Goal: Transaction & Acquisition: Purchase product/service

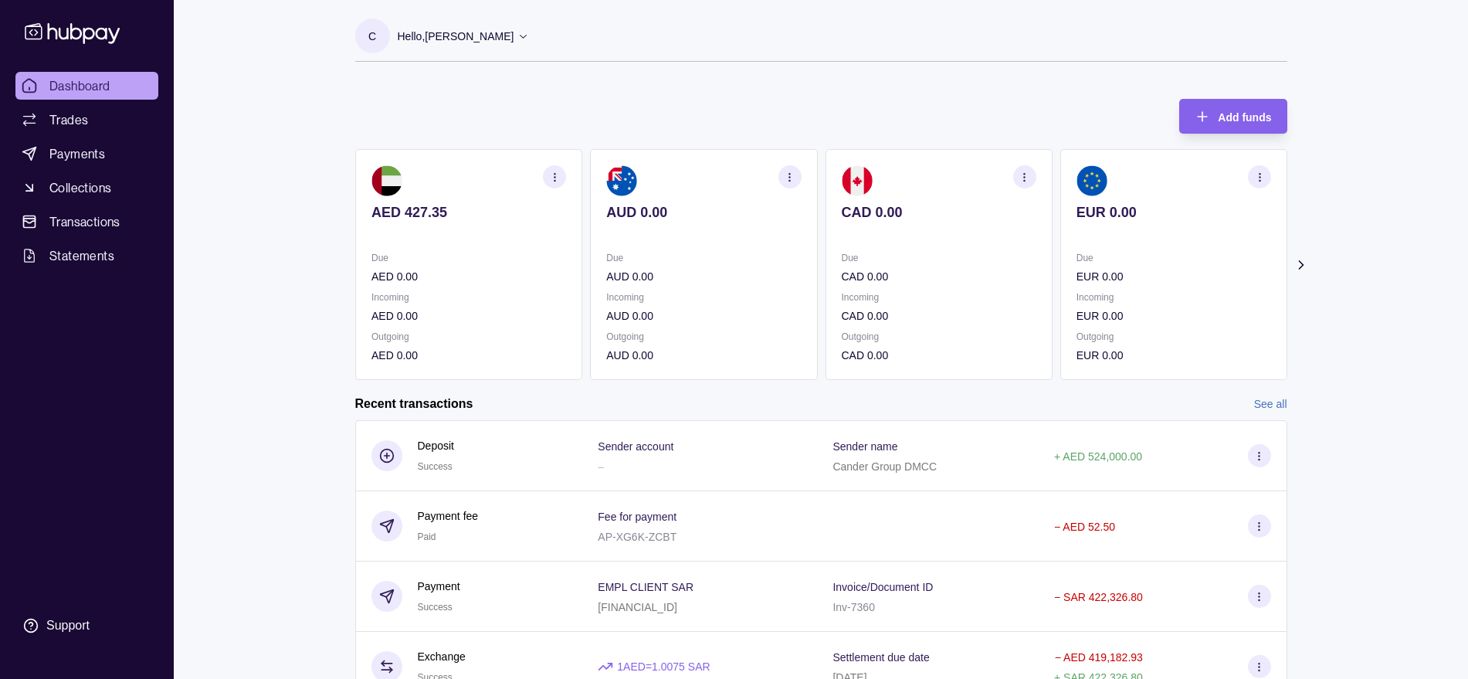
click at [1267, 402] on link "See all" at bounding box center [1270, 403] width 33 height 17
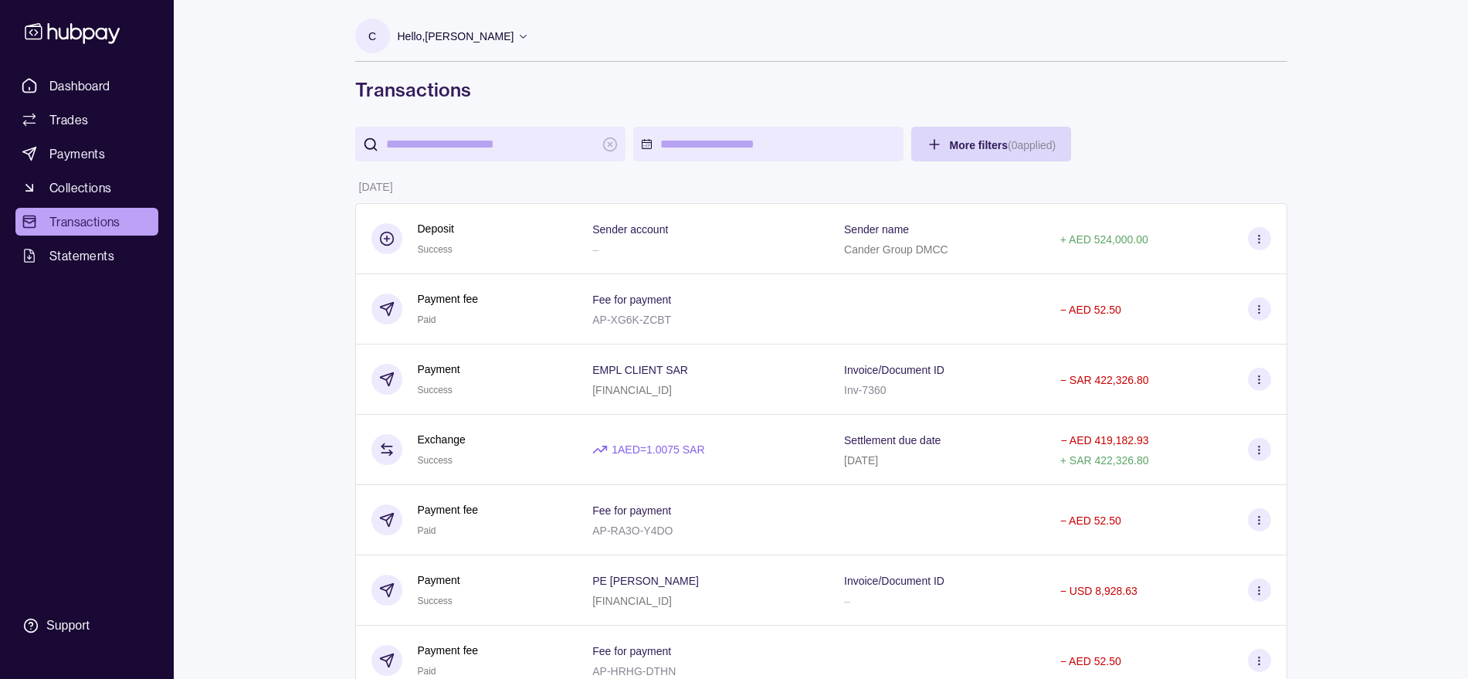
click at [448, 146] on input "search" at bounding box center [490, 144] width 209 height 35
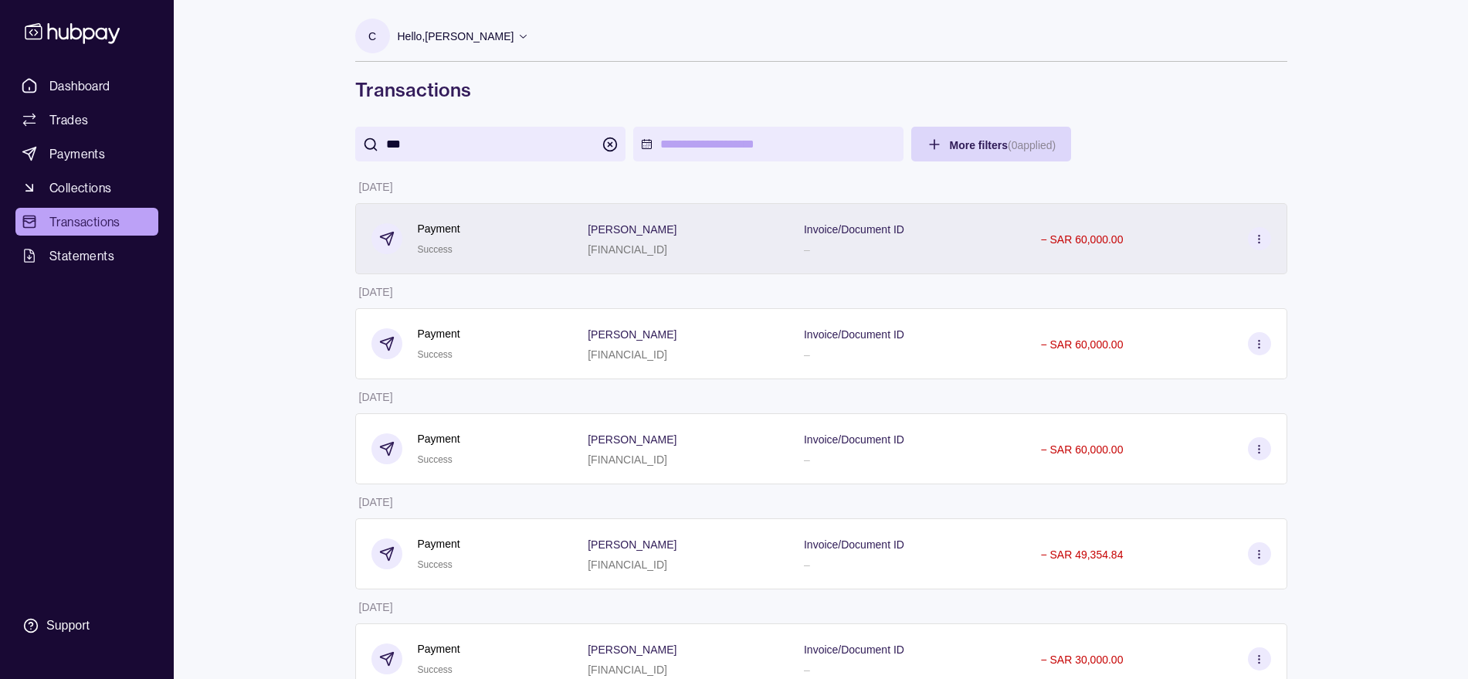
type input "***"
click at [572, 242] on div "Vittorio De Feo SA8645000000091025759001" at bounding box center [680, 238] width 216 height 71
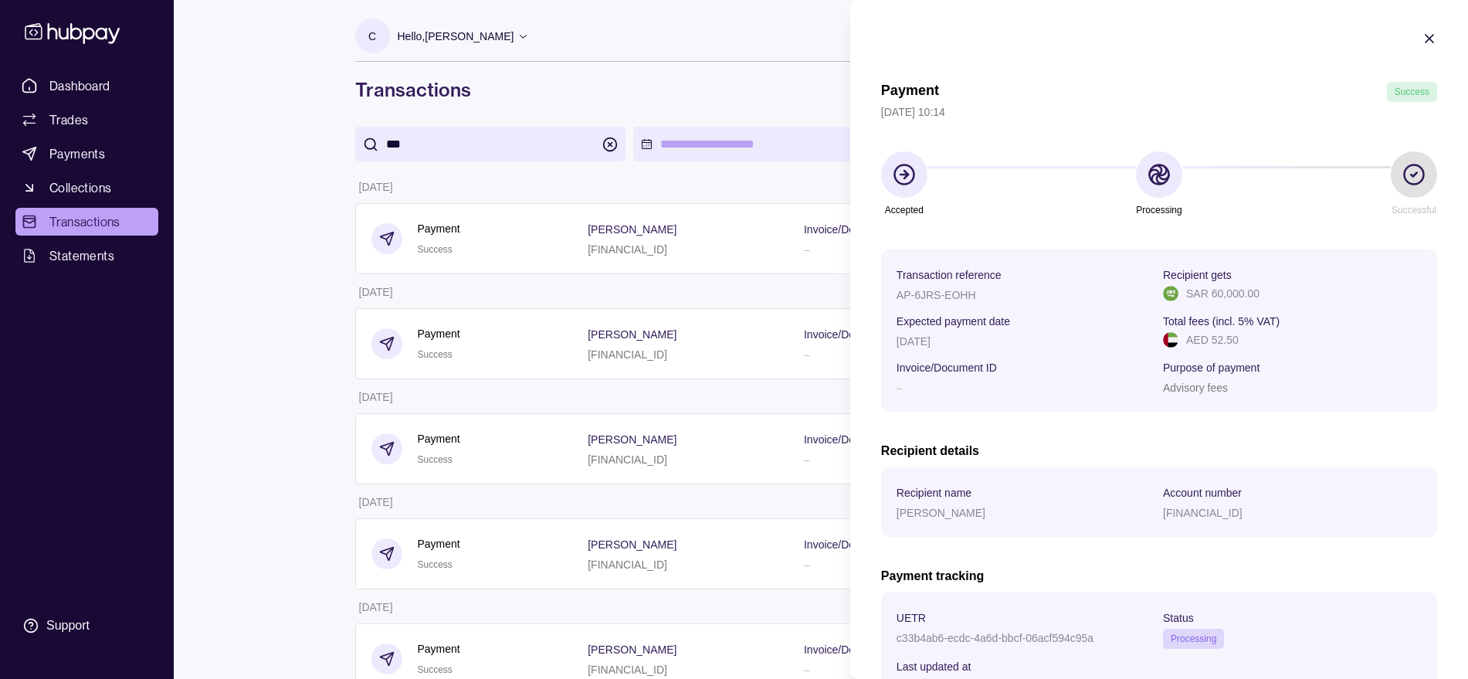
scroll to position [128, 0]
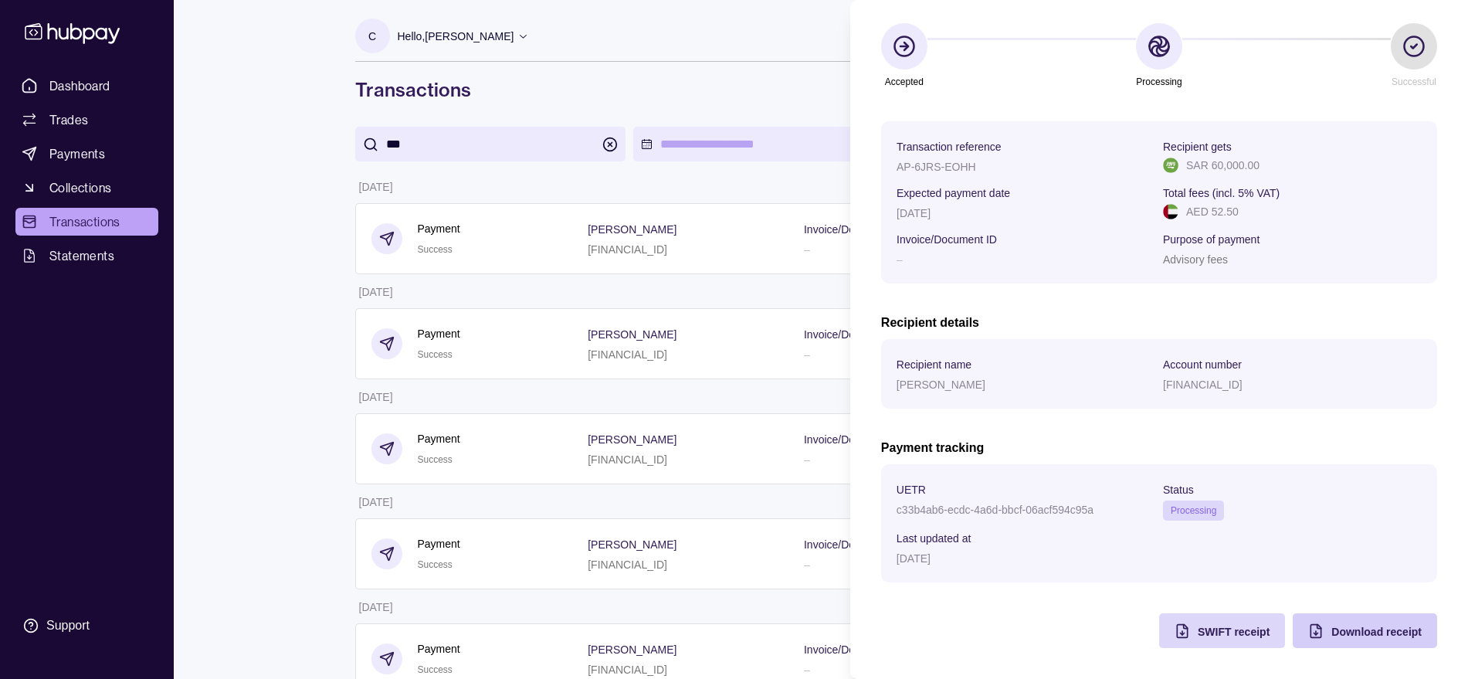
click at [1357, 636] on span "Download receipt" at bounding box center [1377, 632] width 90 height 12
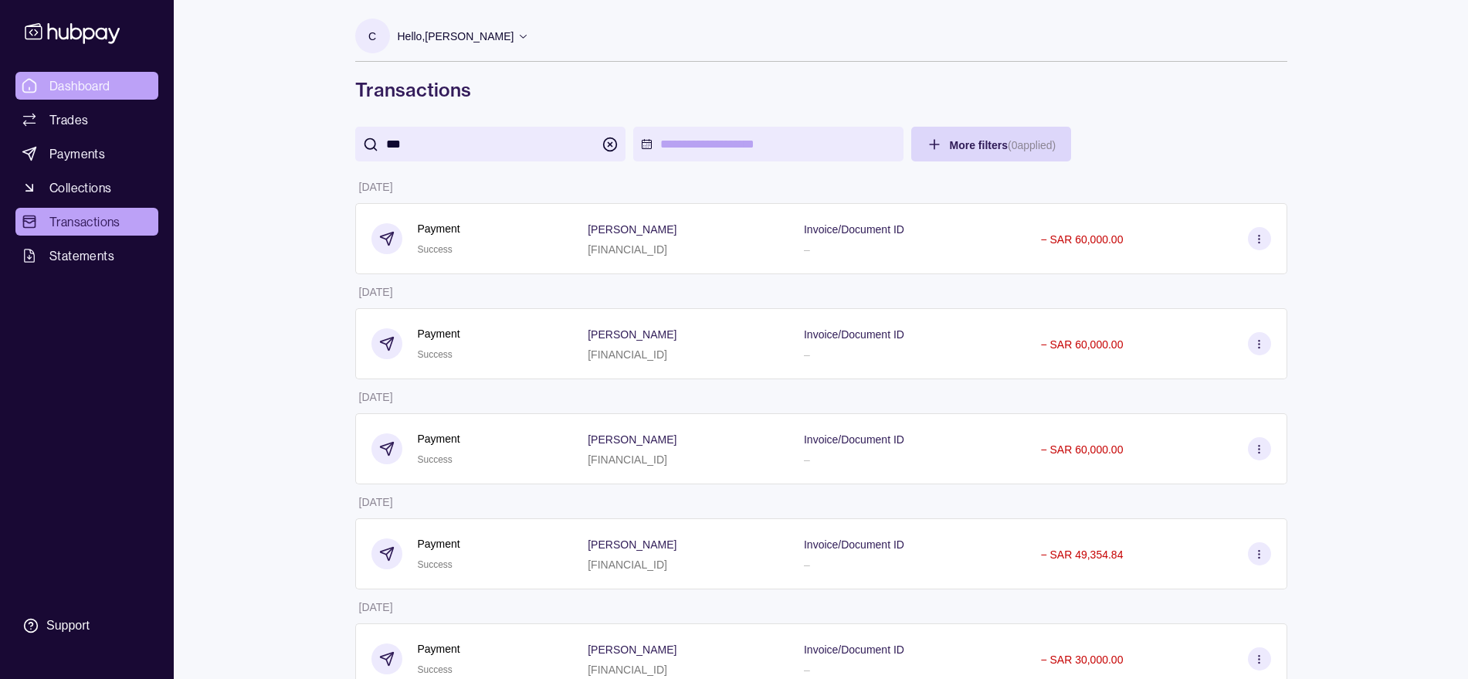
click at [90, 80] on html "Dashboard Trades Payments Collections Transactions Statements Support C Hello, …" at bounding box center [734, 362] width 1468 height 725
click at [90, 84] on span "Dashboard" at bounding box center [79, 85] width 61 height 19
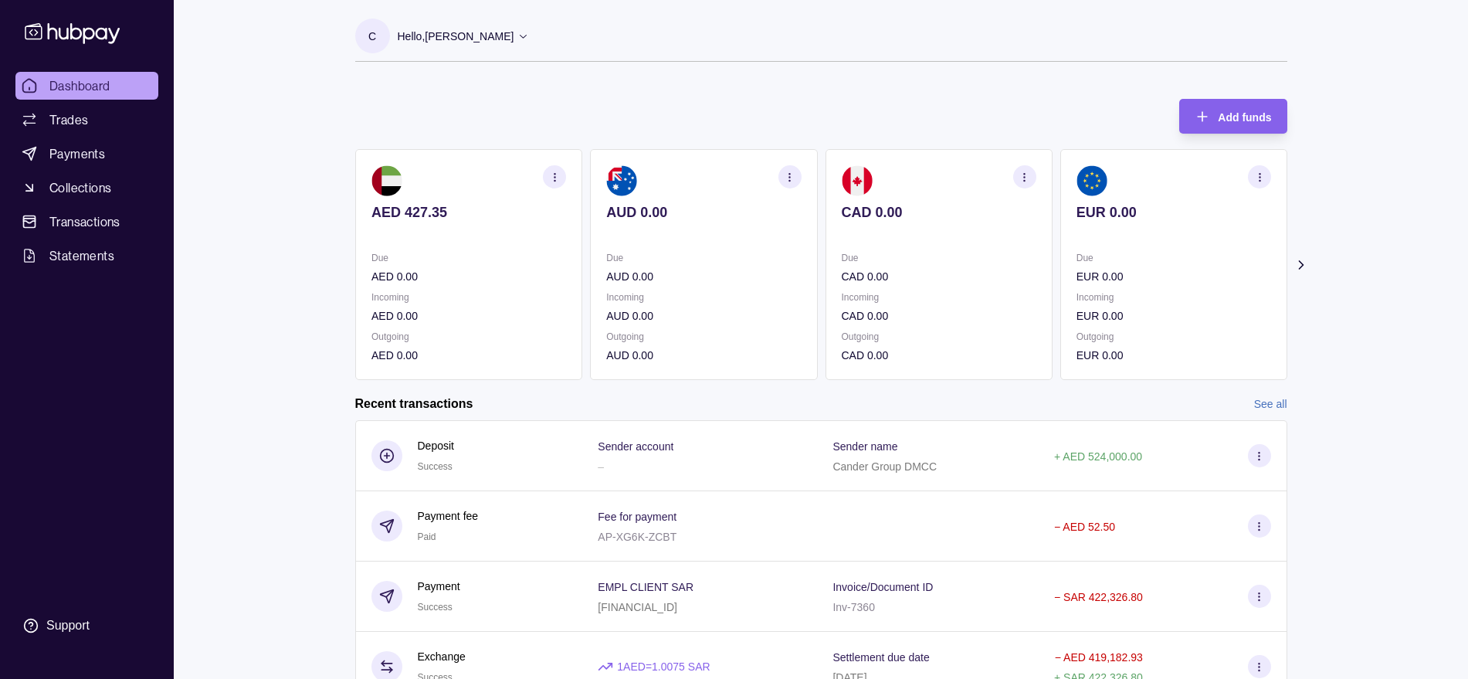
drag, startPoint x: 1241, startPoint y: 405, endPoint x: 1251, endPoint y: 405, distance: 10.1
click at [1242, 405] on div "Recent transactions See all" at bounding box center [821, 403] width 932 height 17
click at [1264, 405] on link "See all" at bounding box center [1270, 403] width 33 height 17
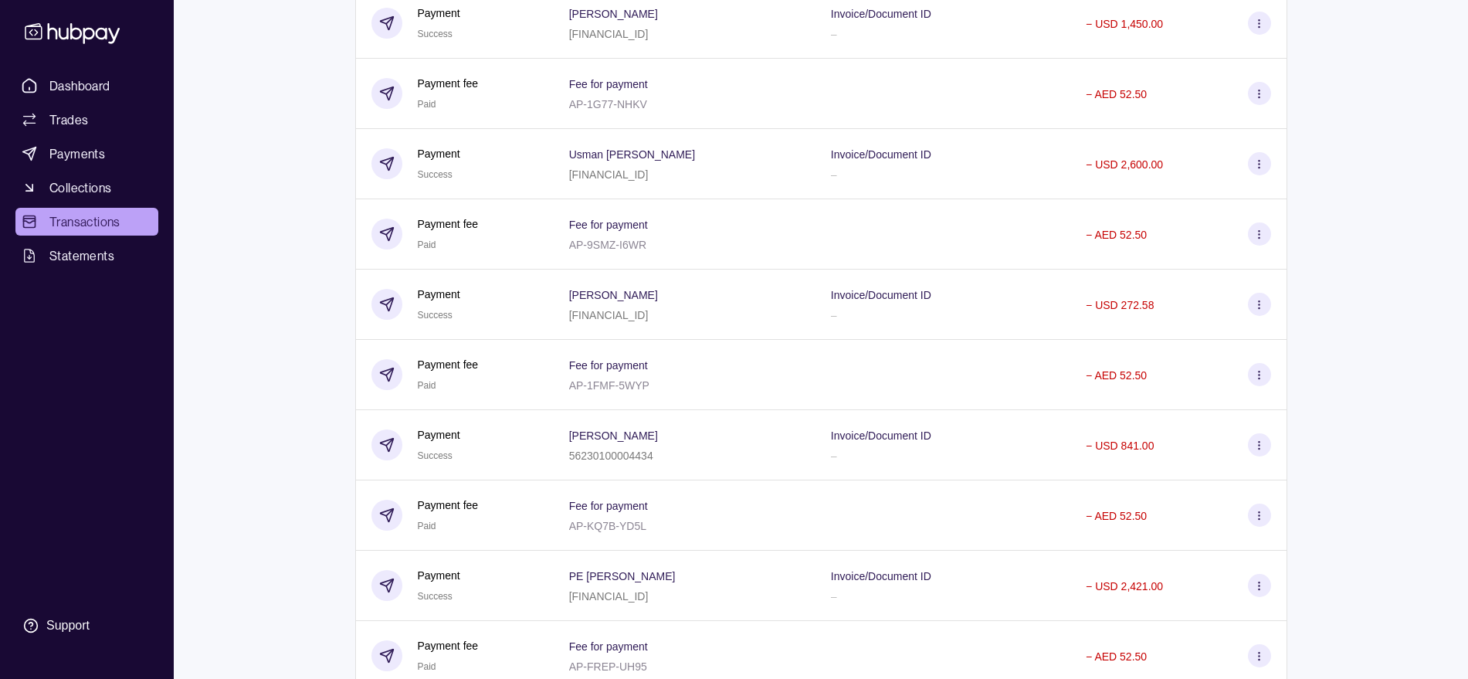
scroll to position [897, 0]
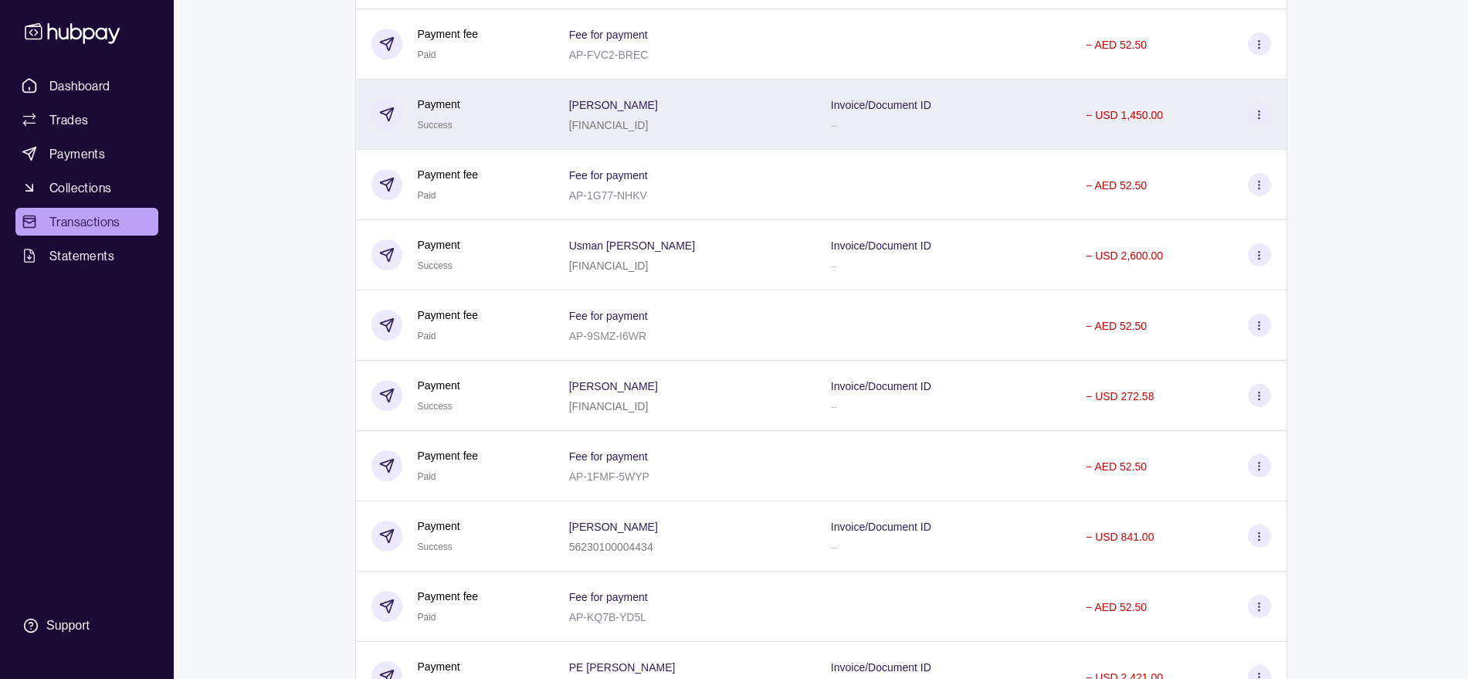
click at [517, 120] on div "Payment Success" at bounding box center [455, 115] width 167 height 38
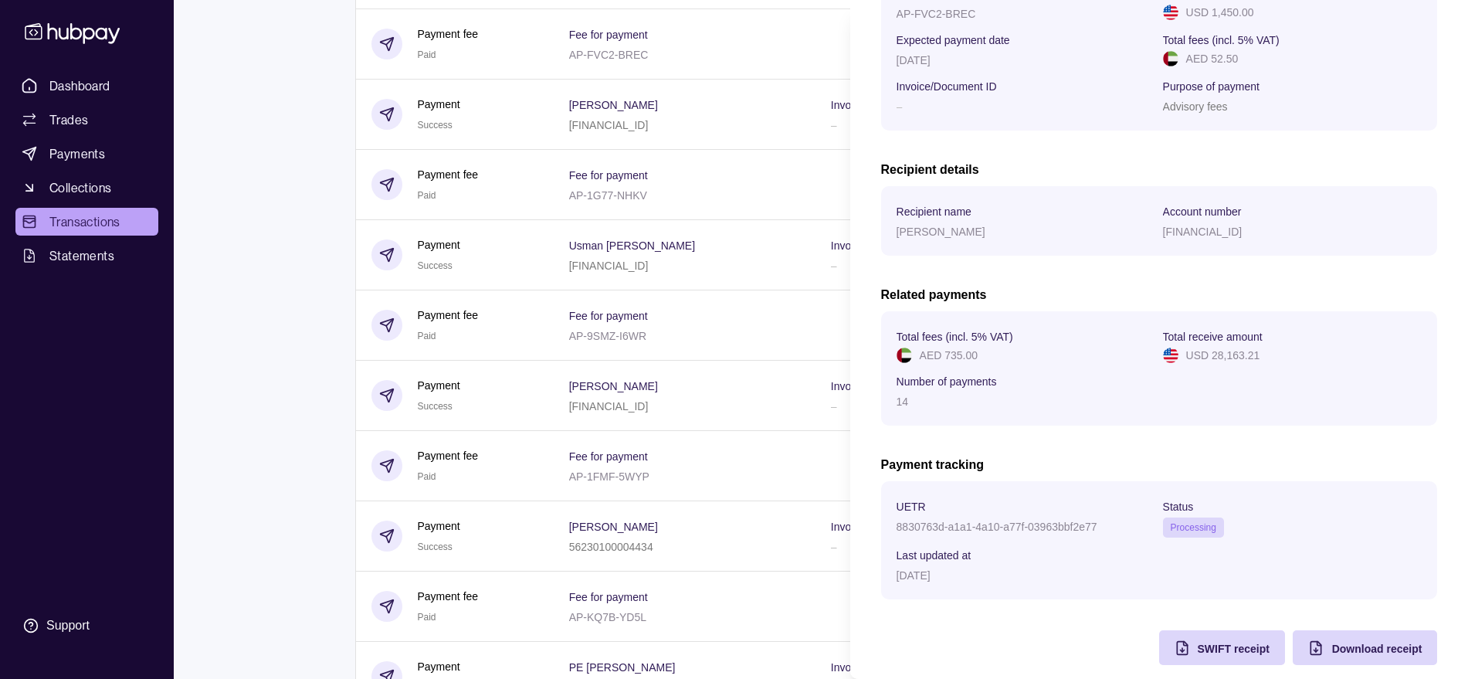
scroll to position [298, 0]
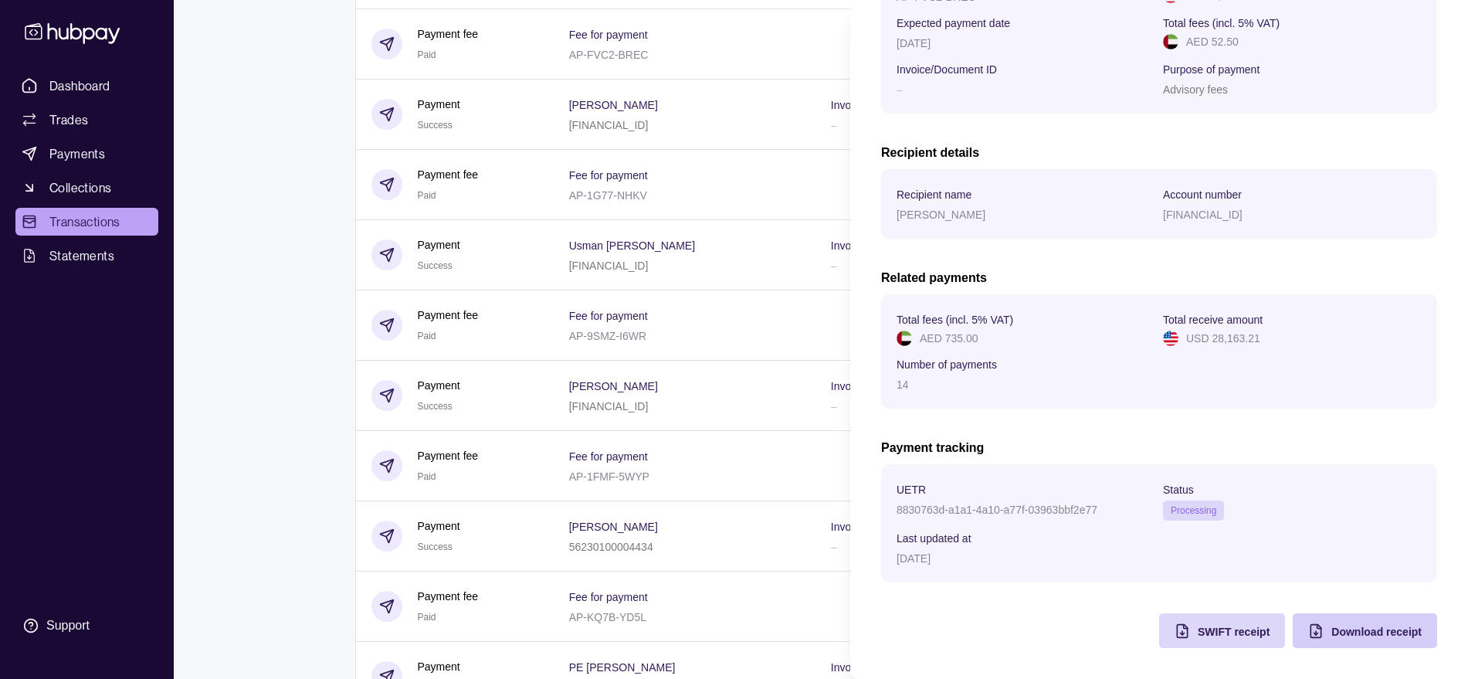
click at [1360, 627] on span "Download receipt" at bounding box center [1377, 632] width 90 height 12
click at [1215, 632] on span "SWIFT receipt" at bounding box center [1234, 632] width 72 height 12
drag, startPoint x: 264, startPoint y: 144, endPoint x: 286, endPoint y: 139, distance: 22.1
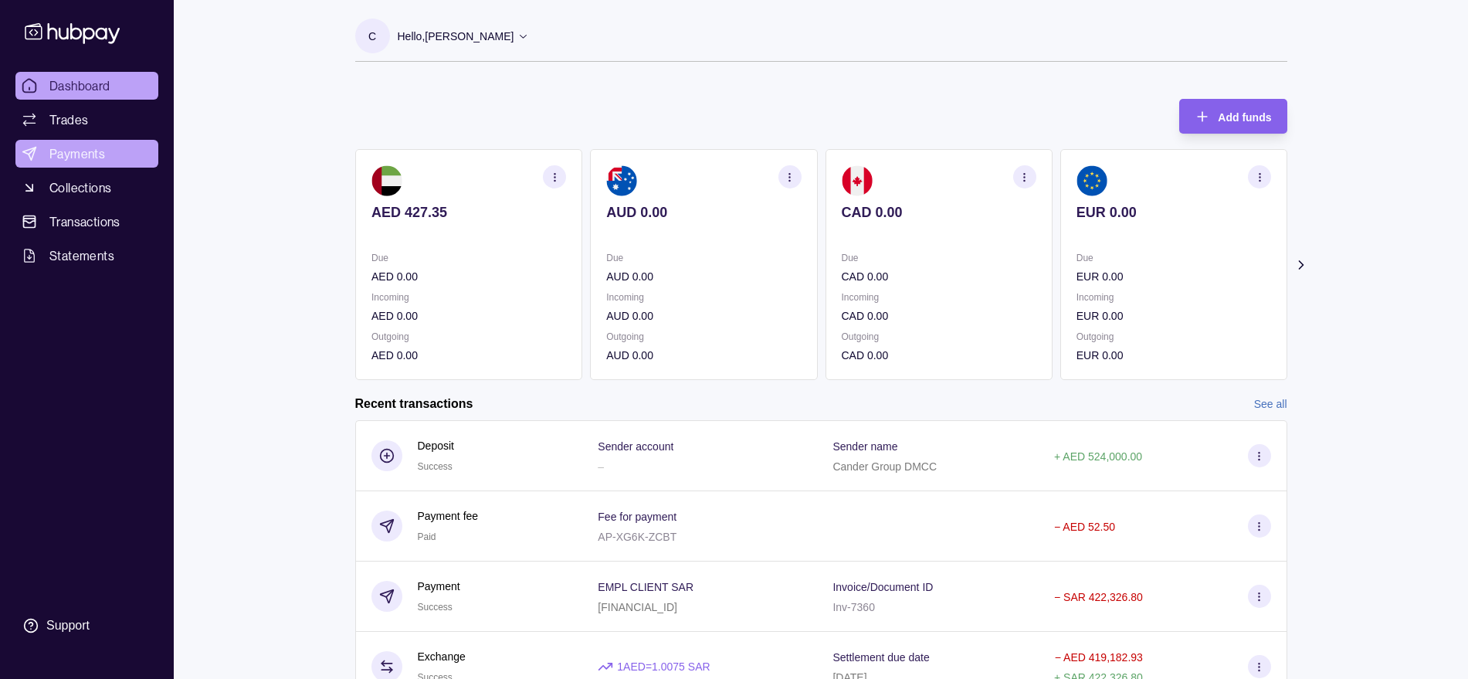
click at [87, 152] on span "Payments" at bounding box center [77, 153] width 56 height 19
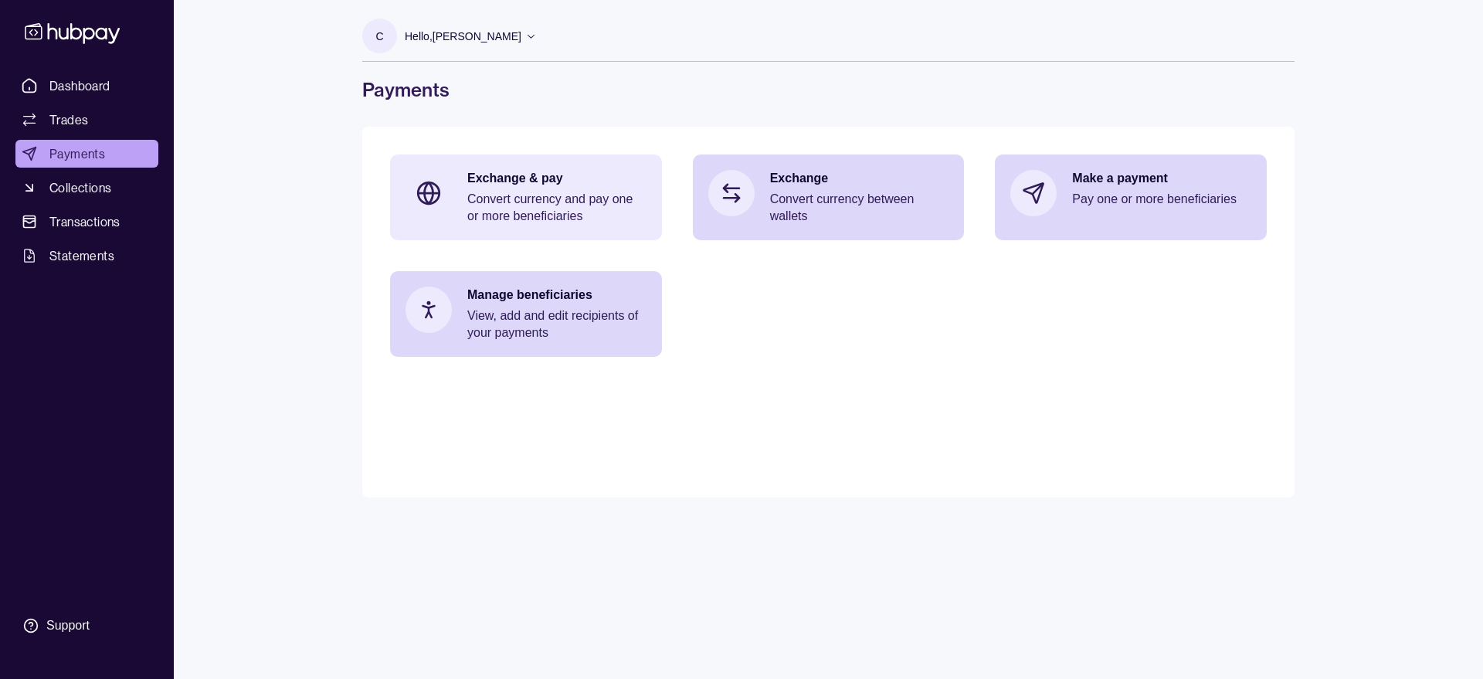
click at [596, 216] on p "Convert currency and pay one or more beneficiaries" at bounding box center [556, 208] width 179 height 34
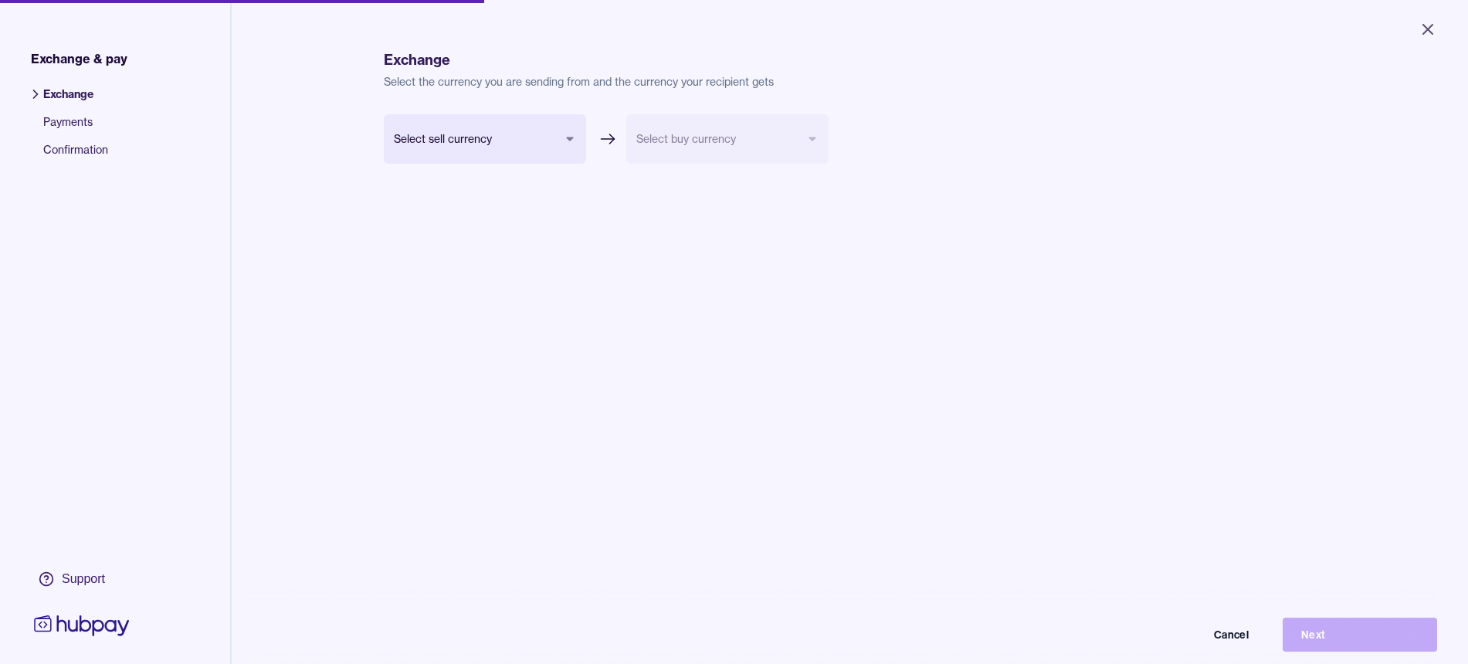
click at [531, 131] on body "Close Exchange & pay Exchange Payments Confirmation Support Exchange Select the…" at bounding box center [734, 332] width 1468 height 664
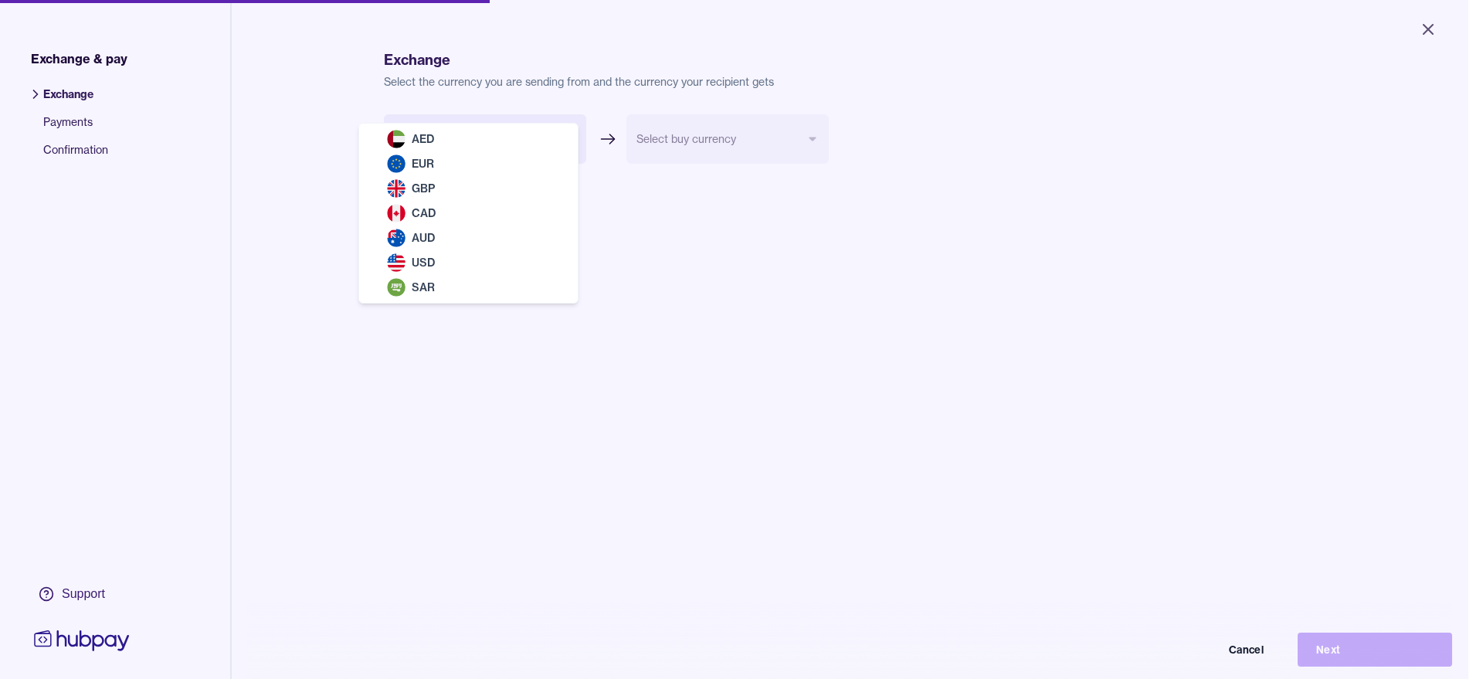
select select "***"
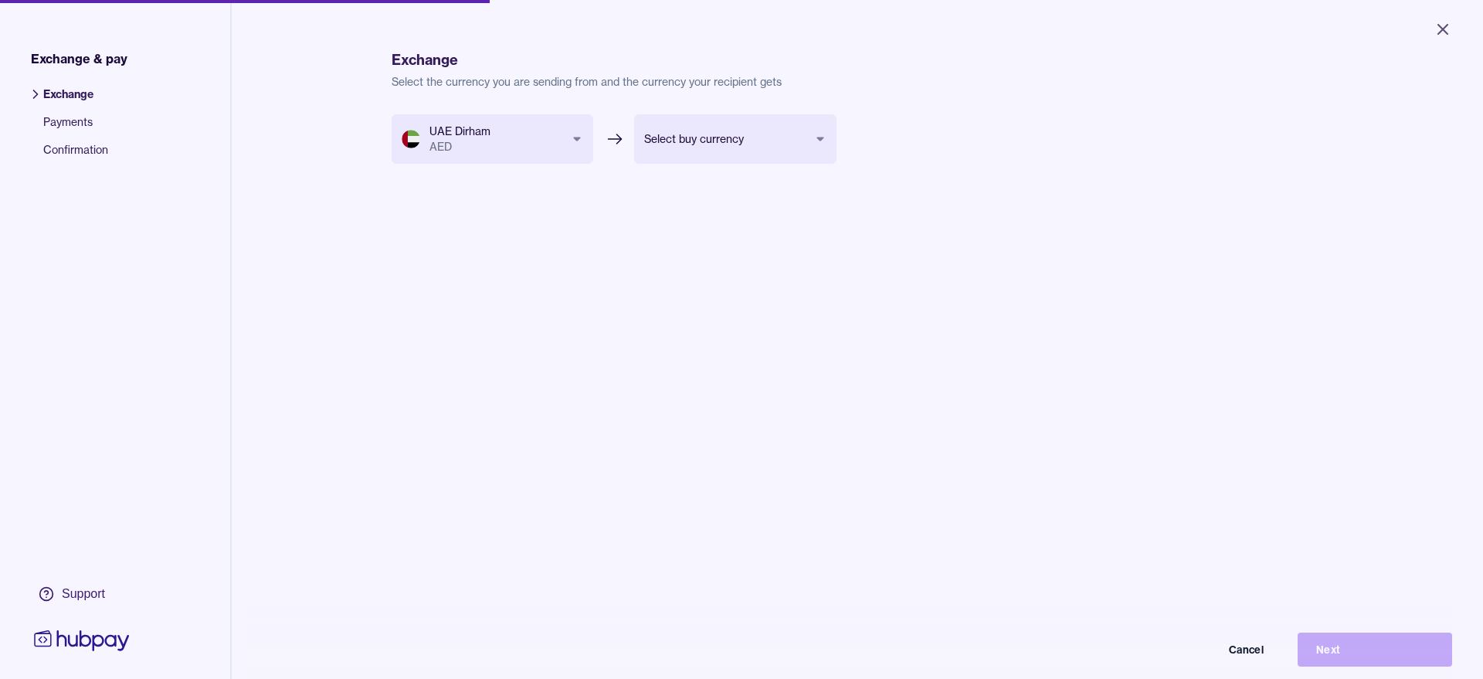
click at [701, 139] on body "Close Exchange & pay Exchange Payments Confirmation Support Exchange Select the…" at bounding box center [741, 339] width 1483 height 679
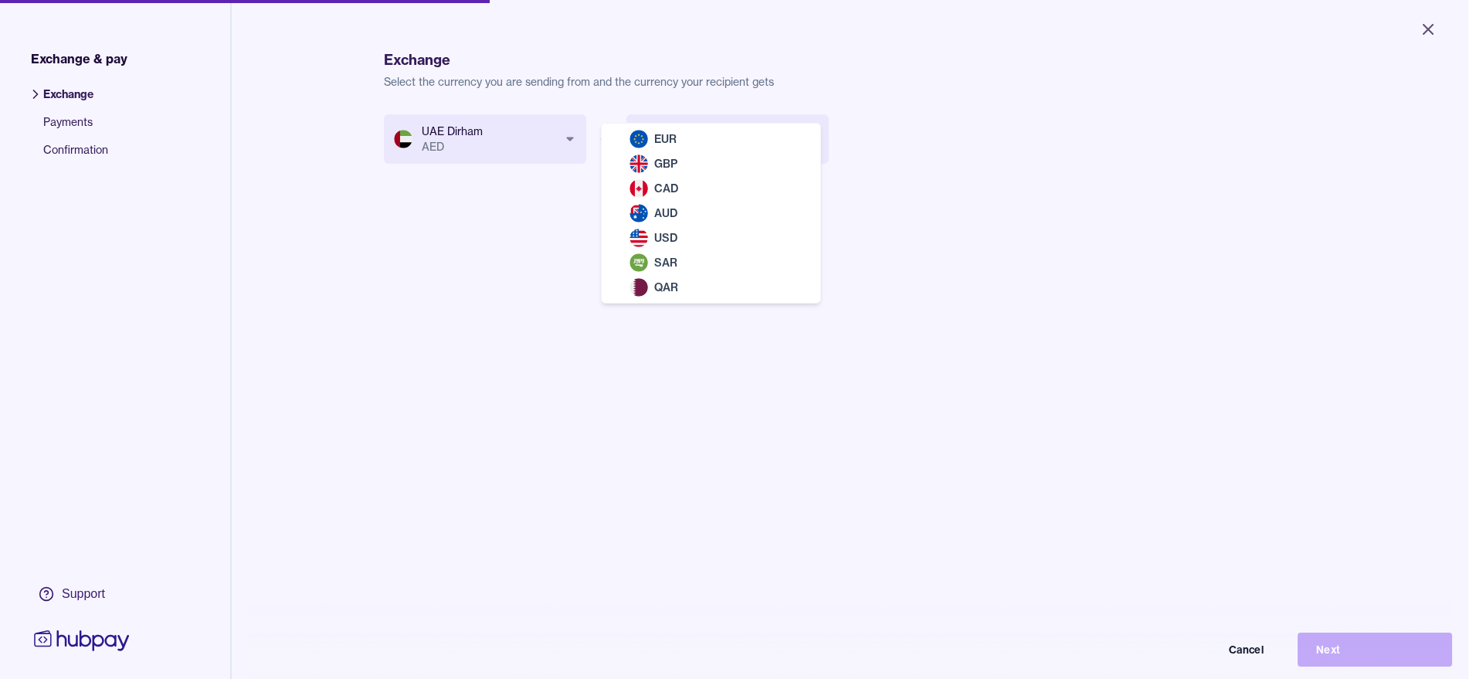
select select "***"
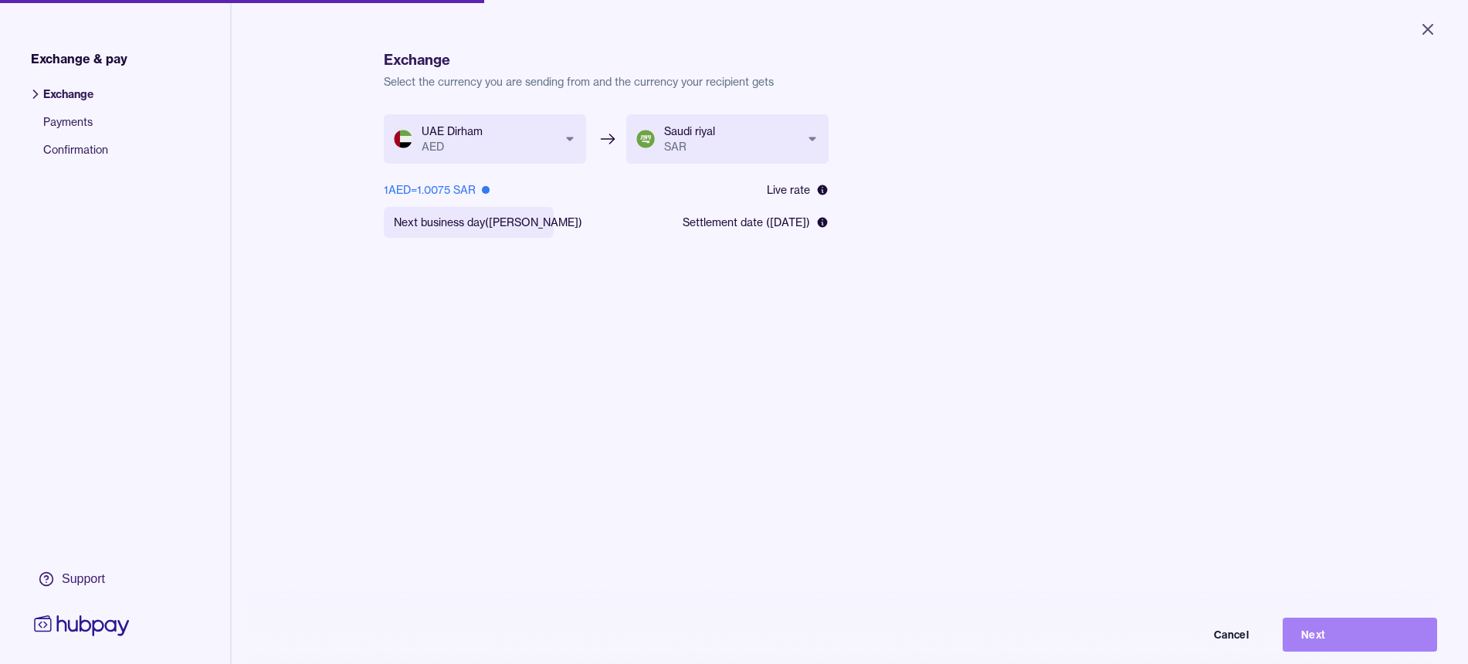
click at [1372, 650] on button "Next" at bounding box center [1360, 635] width 154 height 34
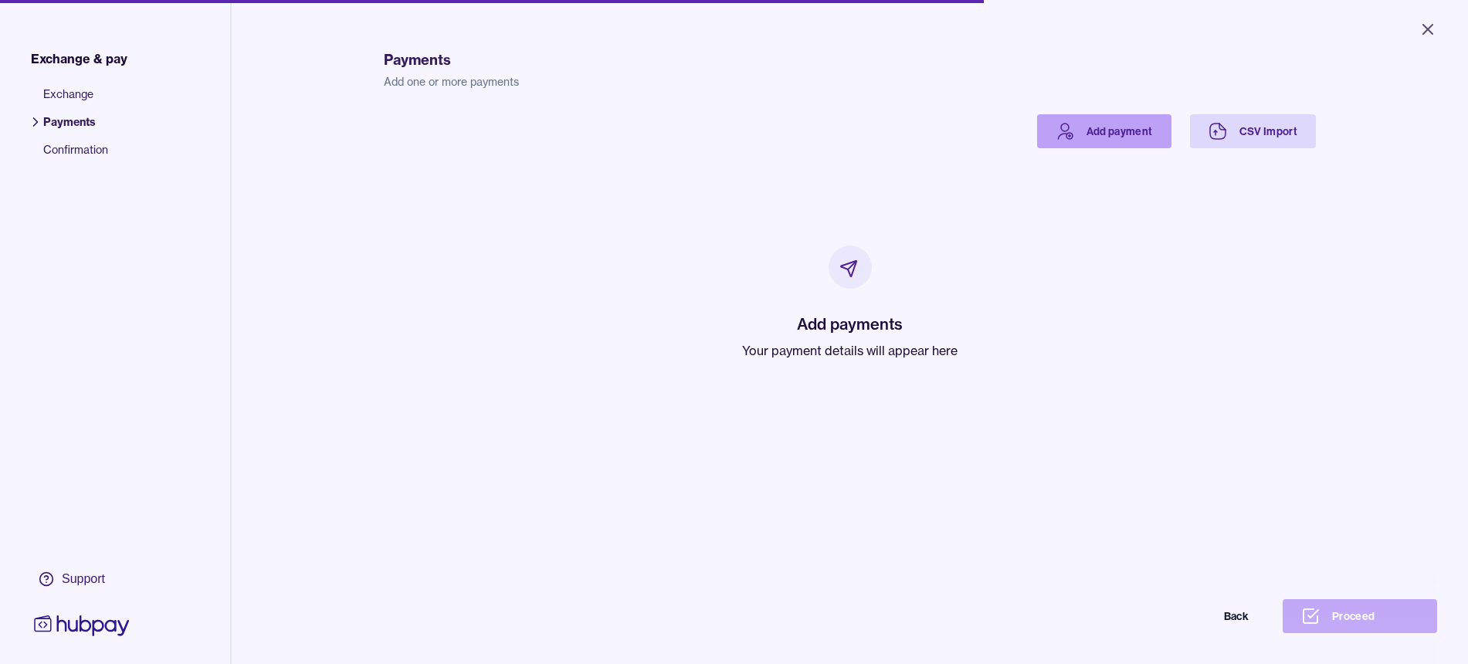
click at [1101, 130] on link "Add payment" at bounding box center [1104, 131] width 134 height 34
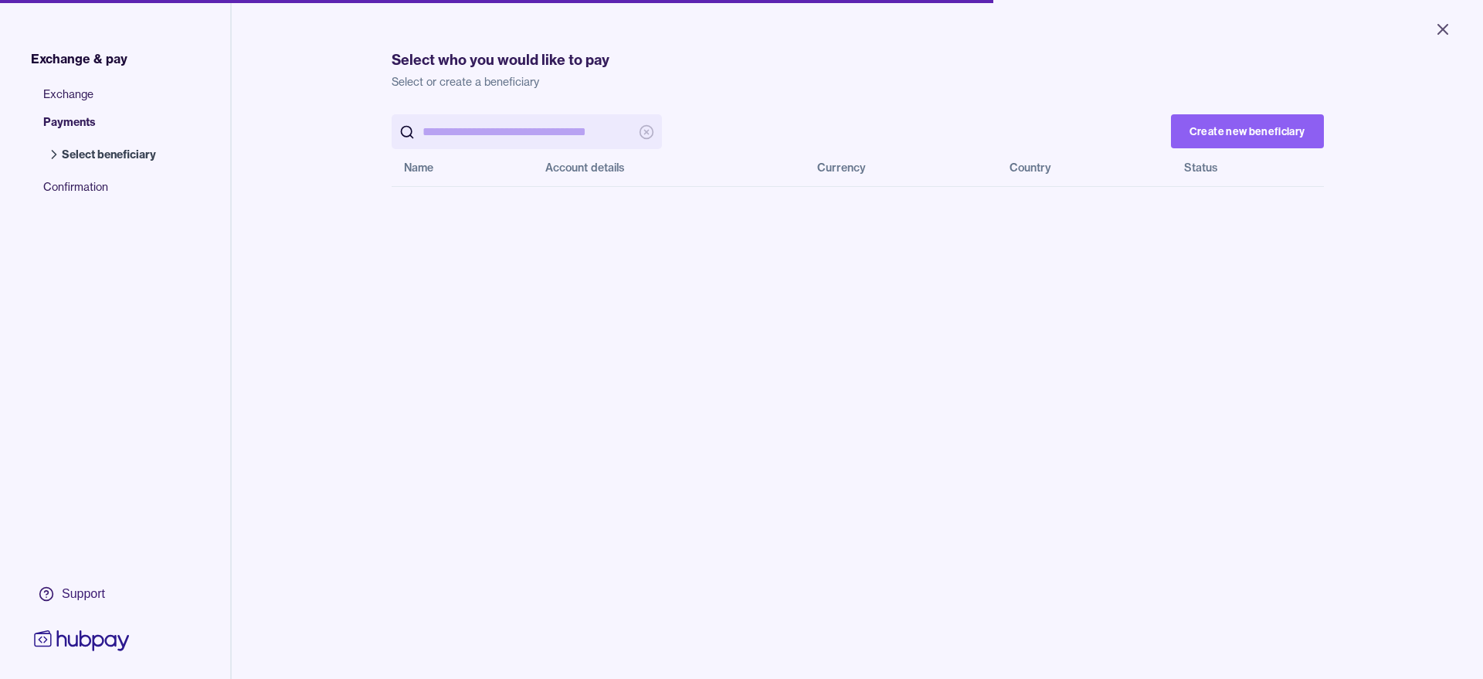
click at [475, 131] on input "search" at bounding box center [526, 131] width 209 height 35
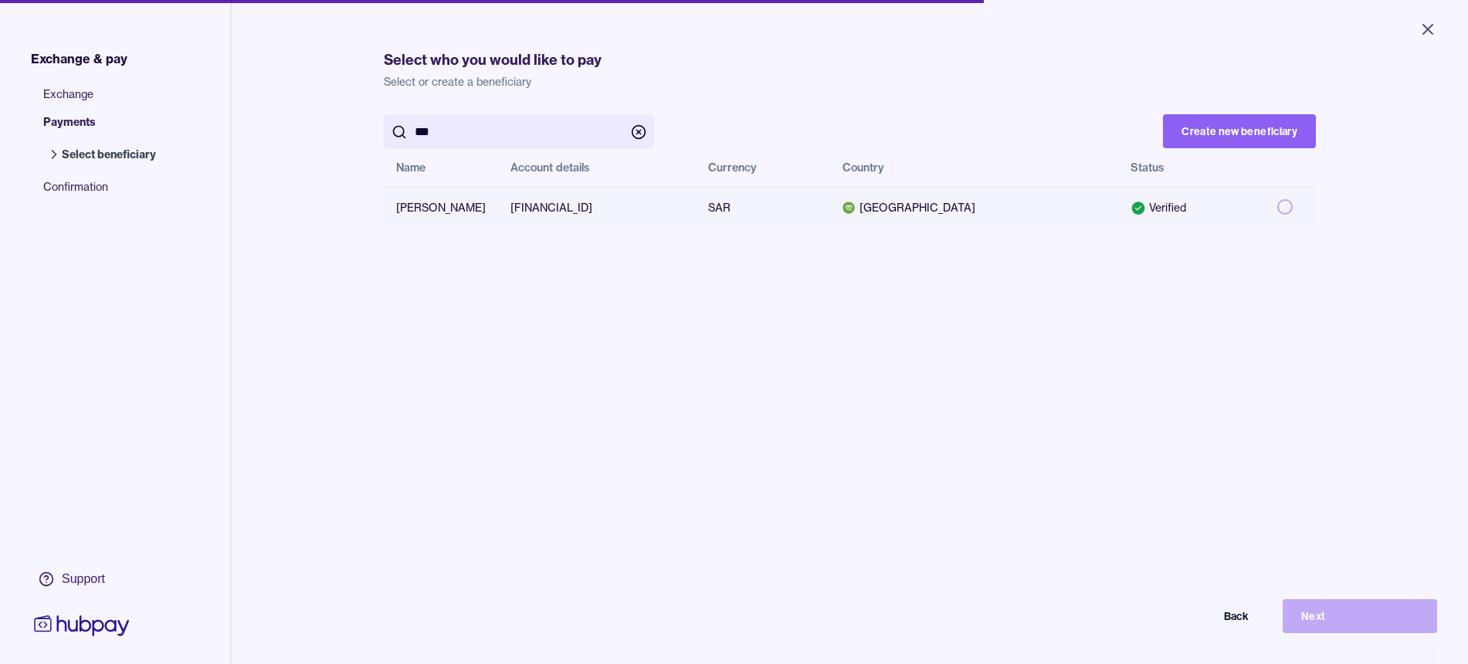
type input "***"
click at [1277, 206] on button "button" at bounding box center [1284, 206] width 15 height 15
click at [1371, 620] on button "Next" at bounding box center [1360, 616] width 154 height 34
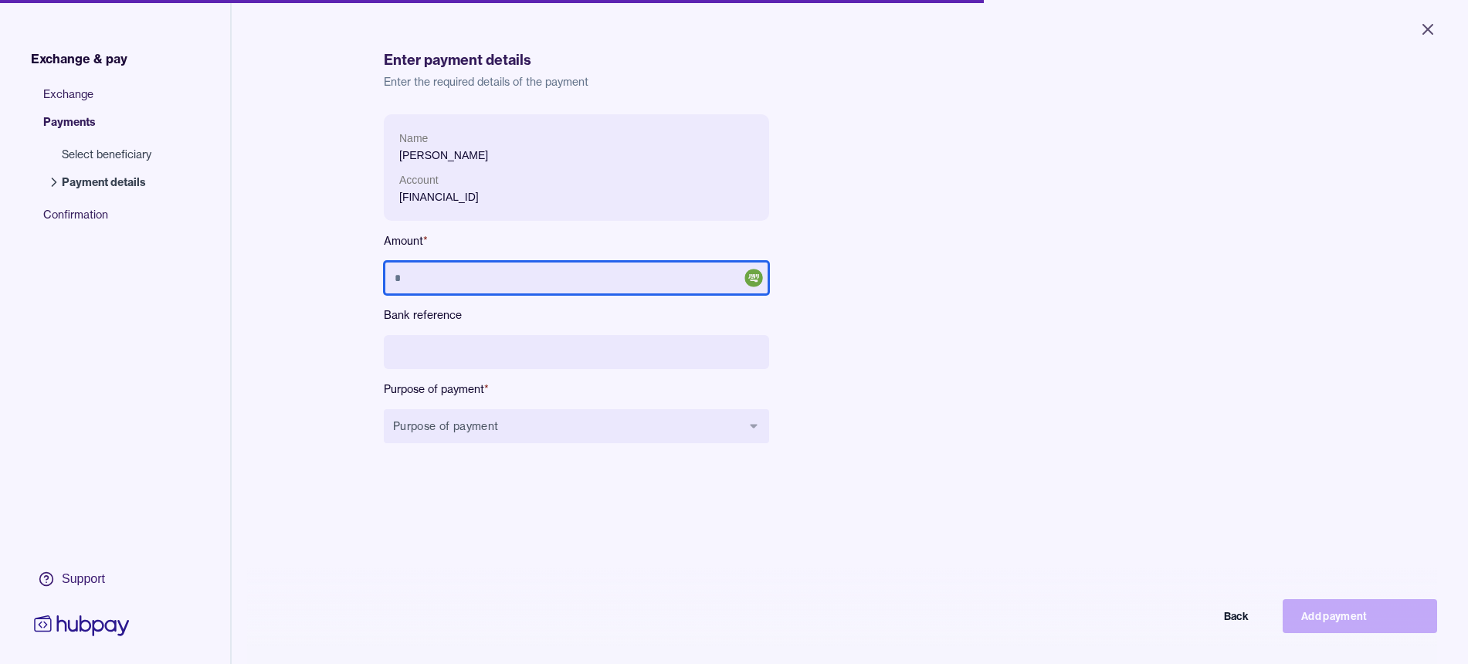
click at [511, 280] on input "text" at bounding box center [576, 278] width 385 height 34
type input "***"
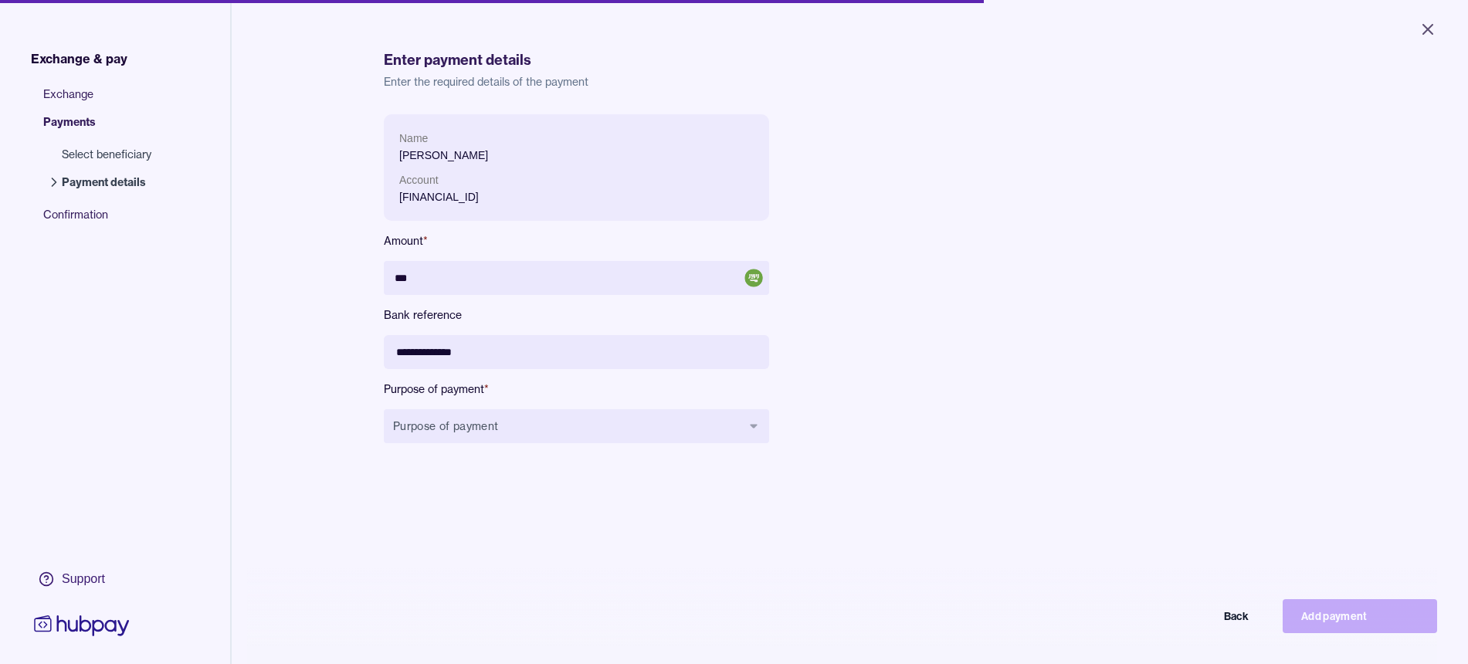
type input "**********"
click at [494, 412] on button "Purpose of payment" at bounding box center [576, 426] width 385 height 34
type input "****"
click at [547, 500] on span "Advisory/Consult Fee" at bounding box center [560, 500] width 270 height 15
click at [1363, 632] on button "Add payment" at bounding box center [1360, 616] width 154 height 34
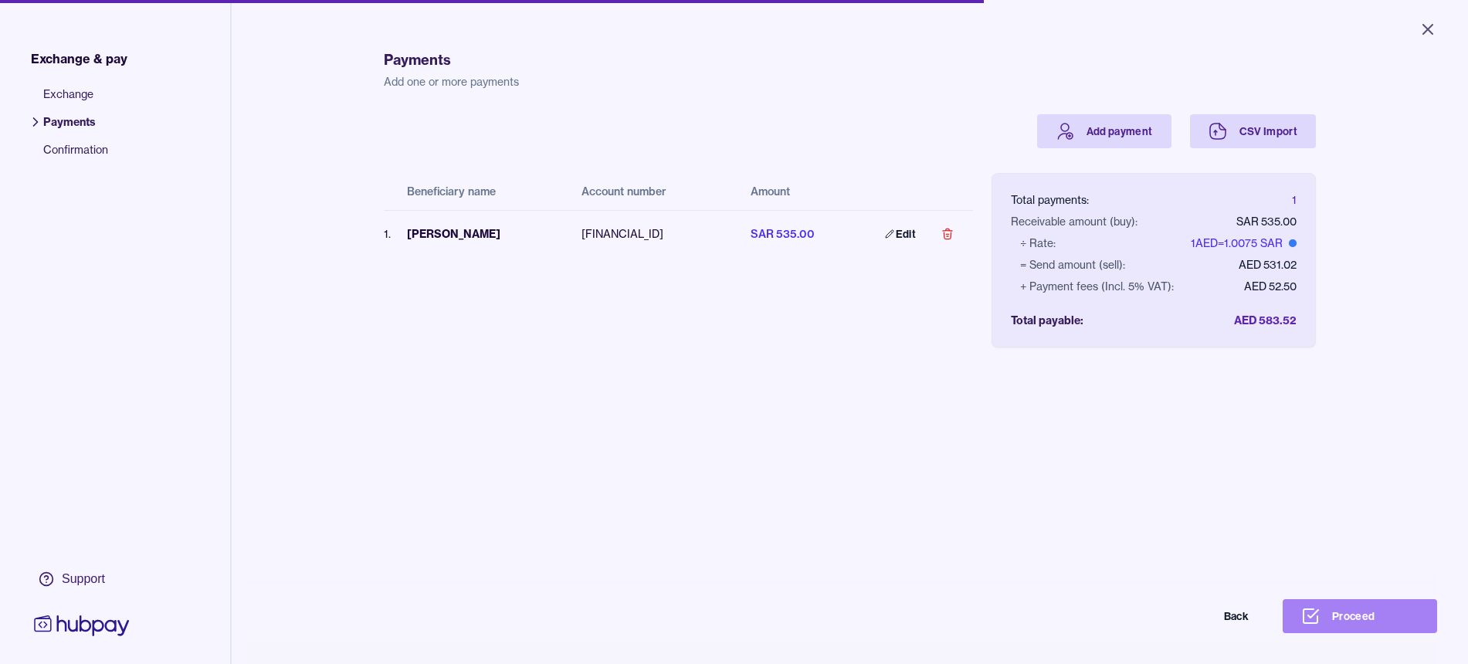
click at [1369, 623] on button "Proceed" at bounding box center [1360, 616] width 154 height 34
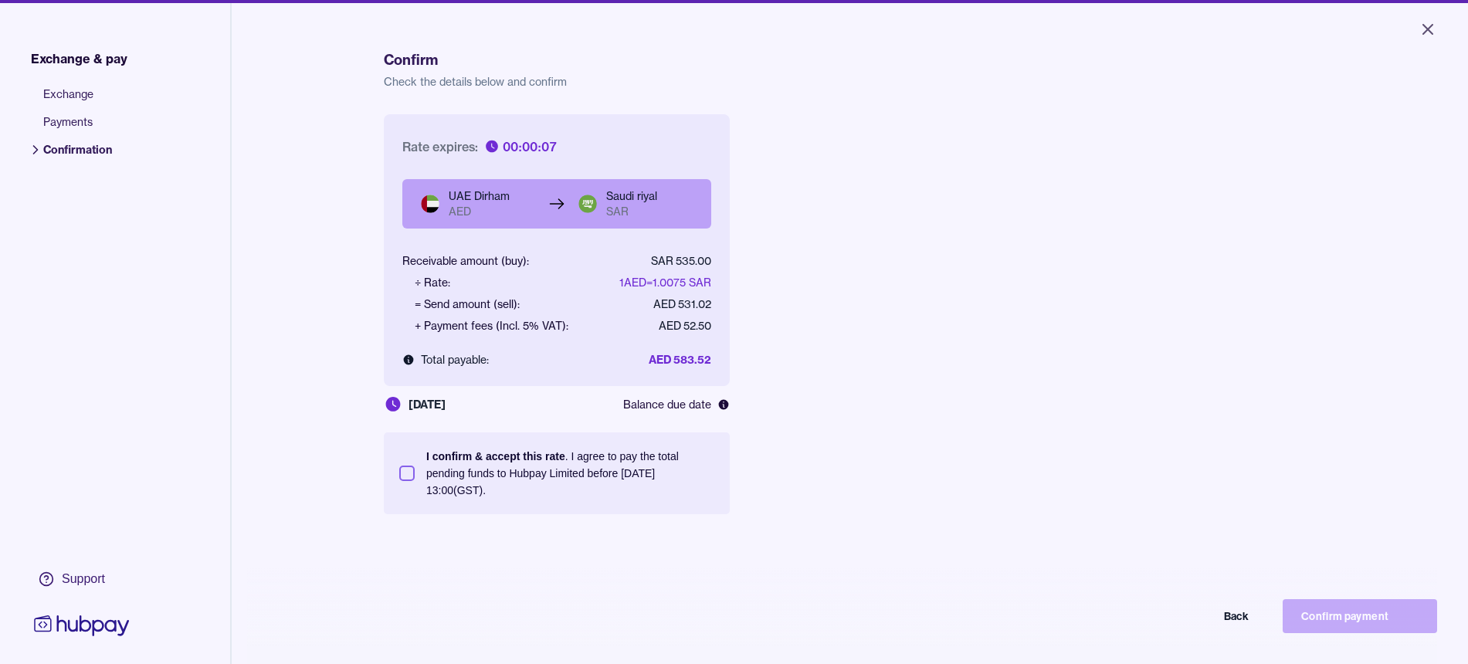
click at [399, 477] on button "I confirm & accept this rate . I agree to pay the total pending funds to Hubpay…" at bounding box center [406, 473] width 15 height 15
click at [1383, 623] on button "Confirm payment" at bounding box center [1360, 616] width 154 height 34
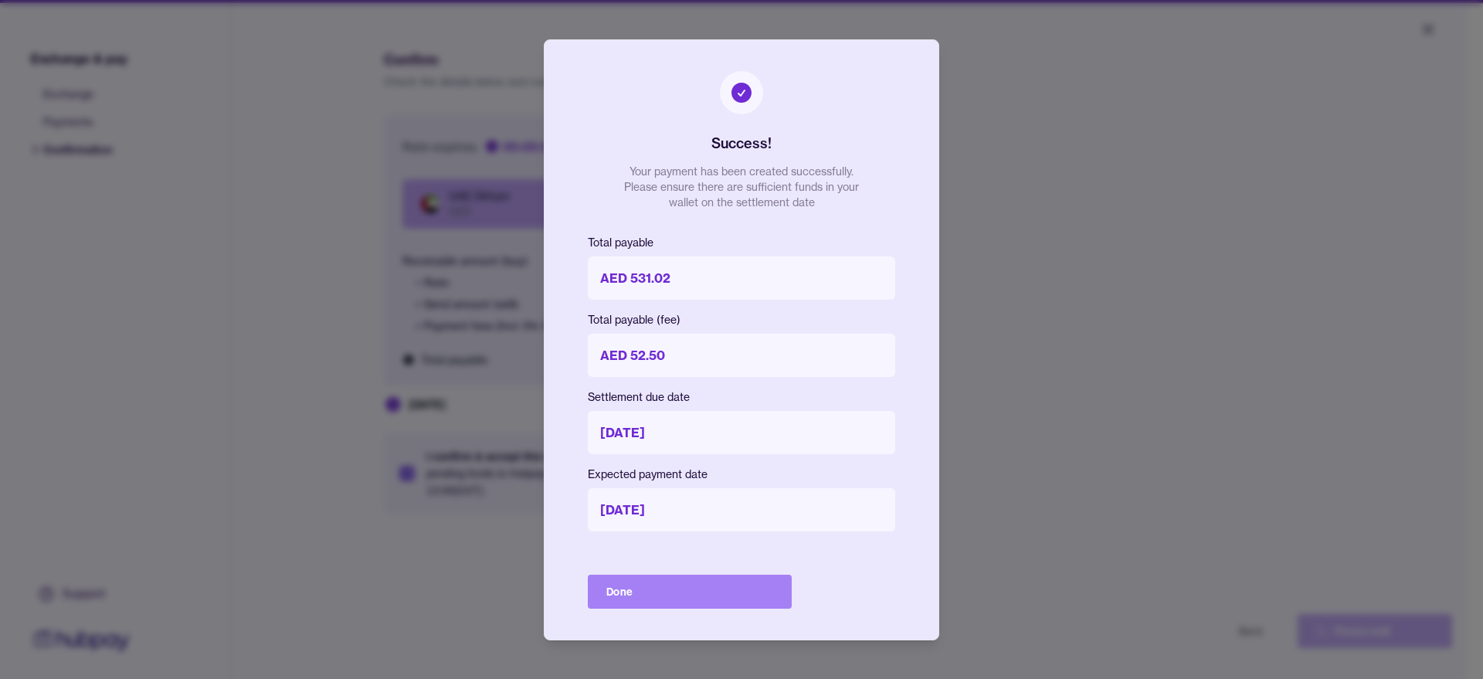
click at [701, 583] on button "Done" at bounding box center [690, 592] width 204 height 34
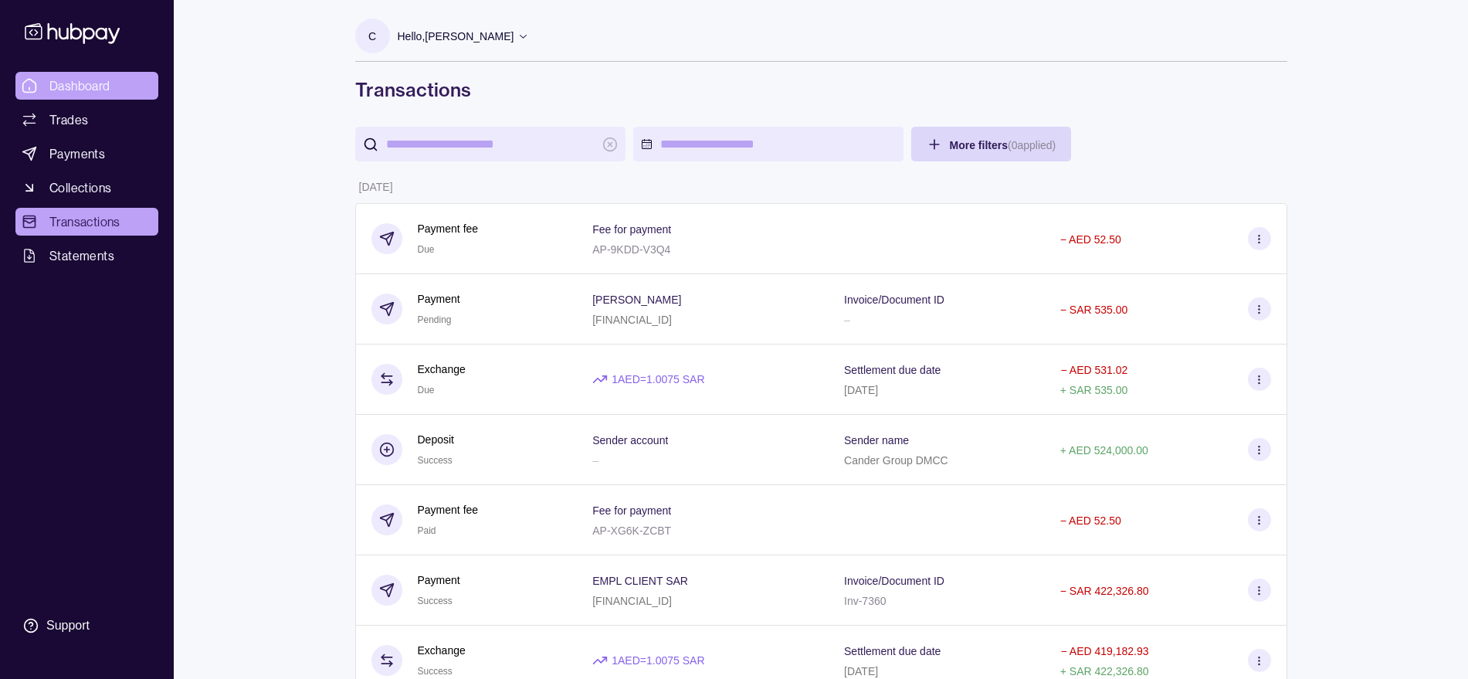
click at [73, 87] on span "Dashboard" at bounding box center [79, 85] width 61 height 19
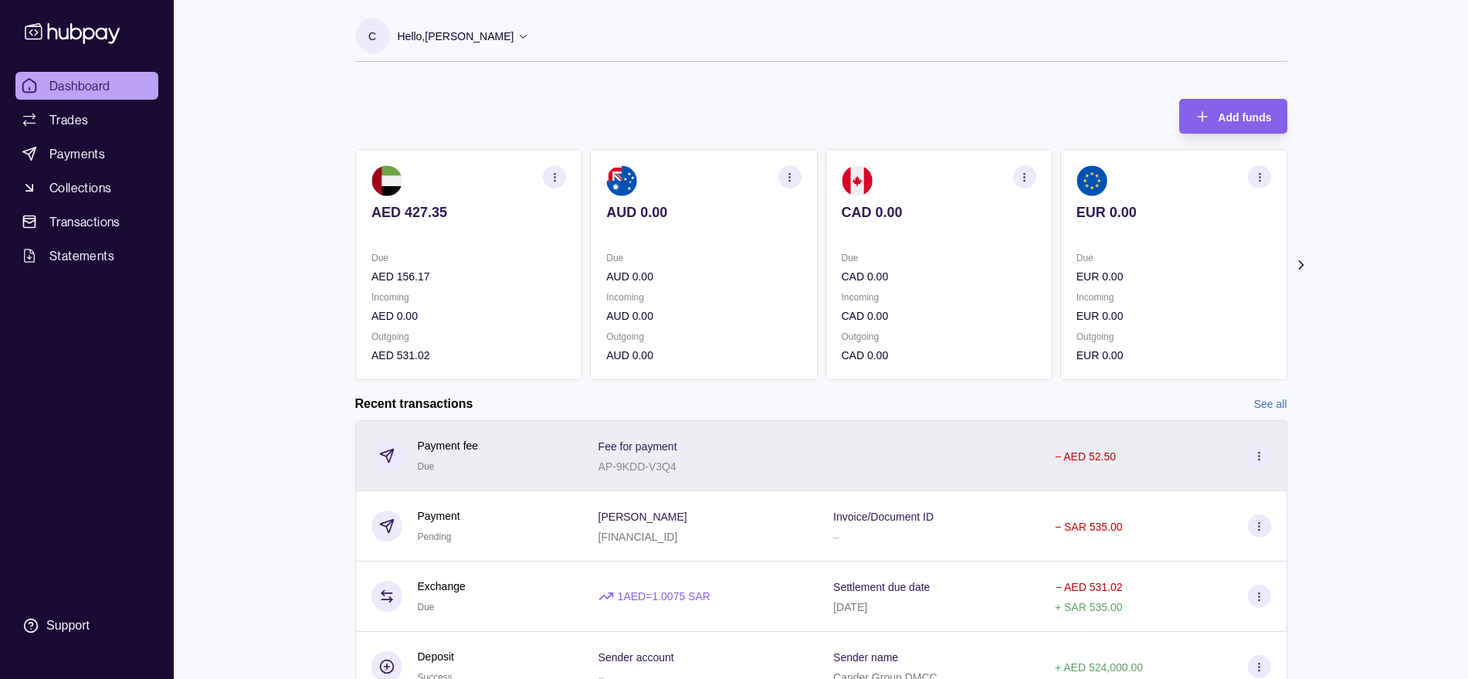
click at [566, 474] on div "Payment fee Due" at bounding box center [469, 455] width 228 height 71
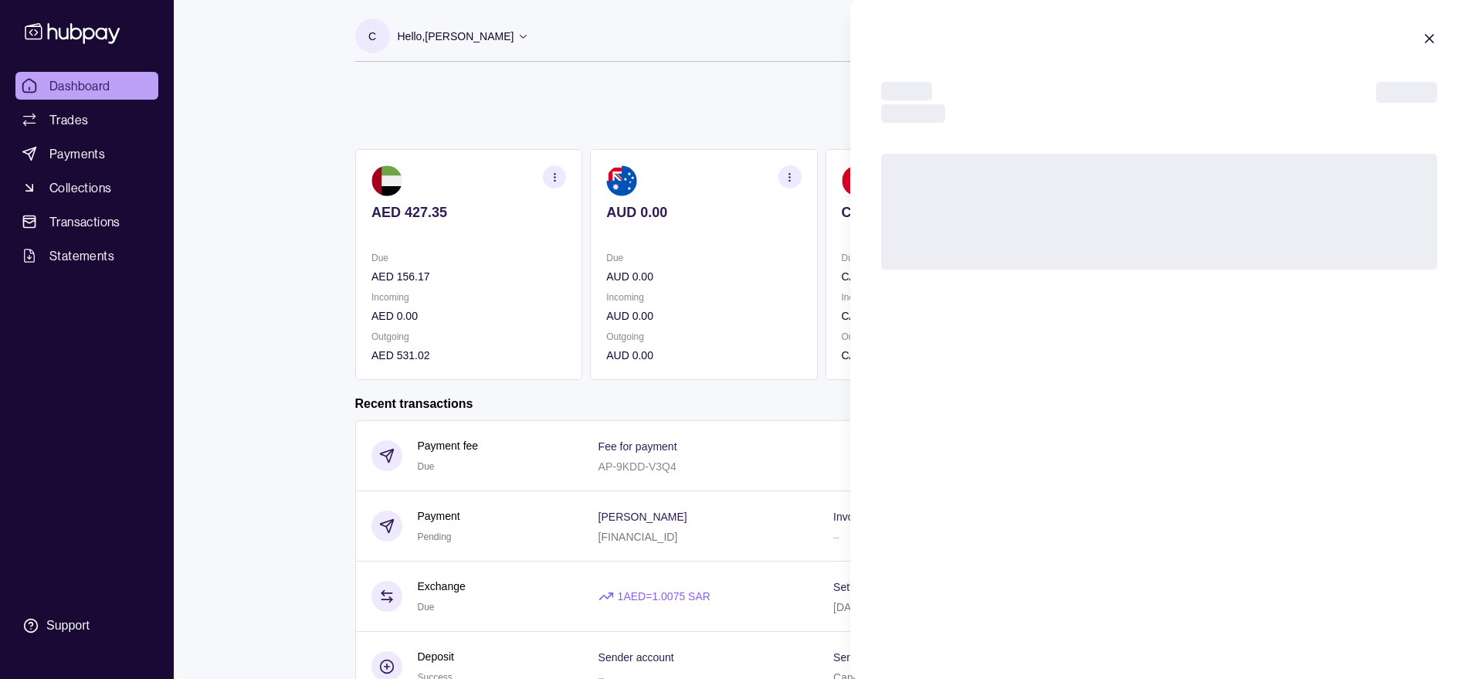
click at [528, 550] on html "Dashboard Trades Payments Collections Transactions Statements Support C Hello, …" at bounding box center [734, 411] width 1468 height 822
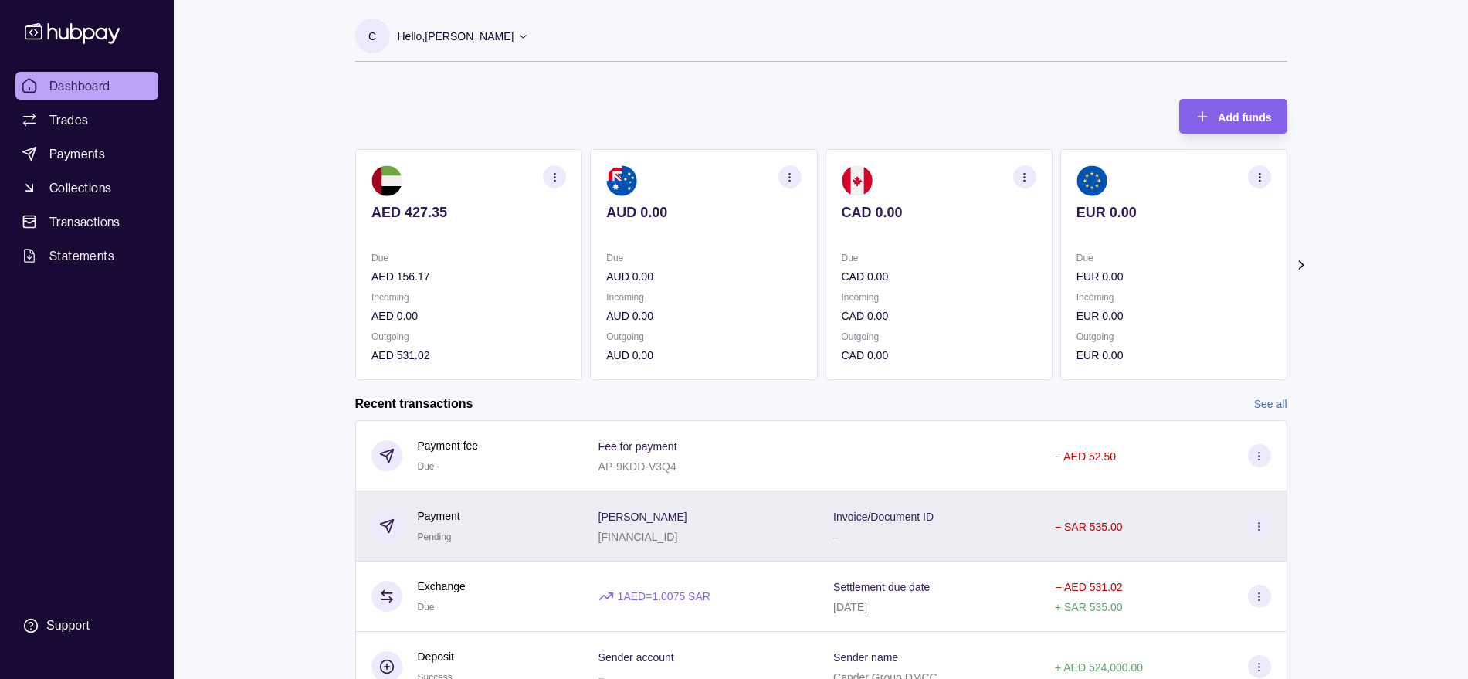
click at [673, 528] on div "SA8645000000091025759001" at bounding box center [643, 536] width 89 height 19
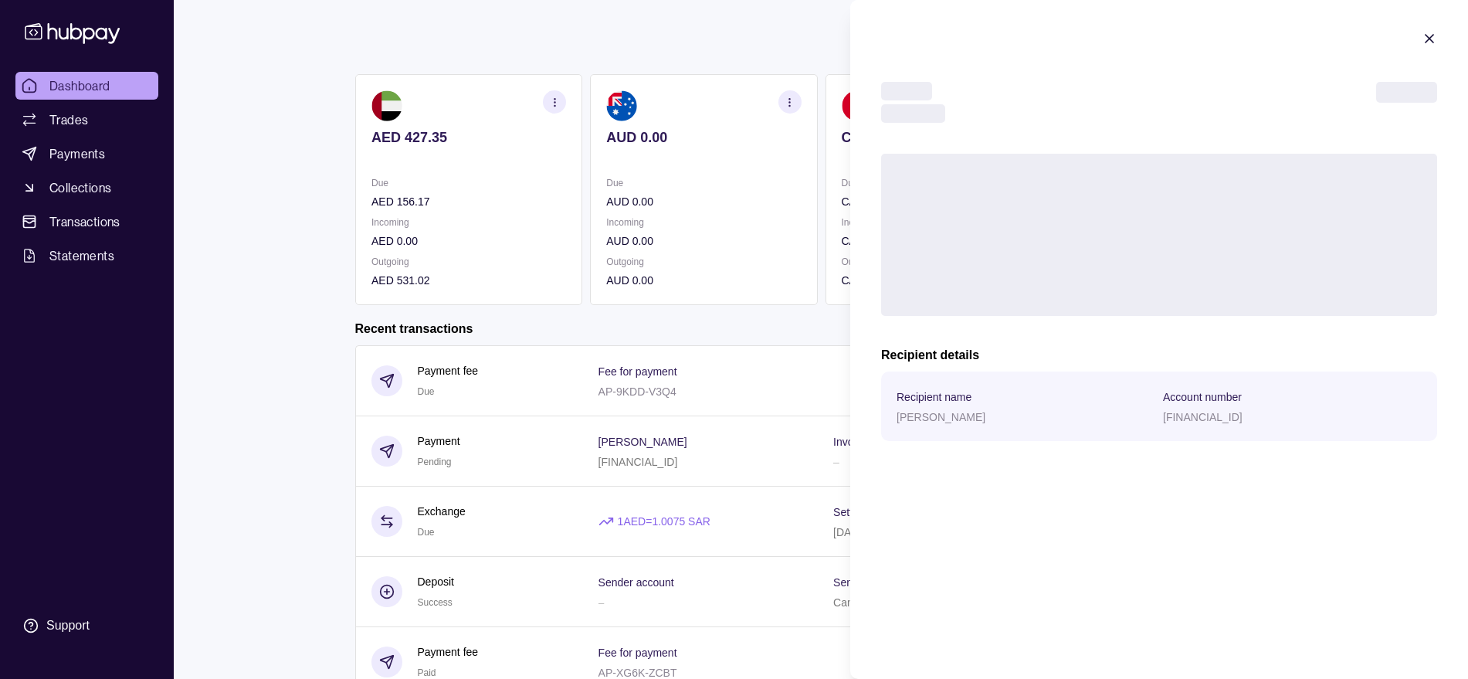
scroll to position [97, 0]
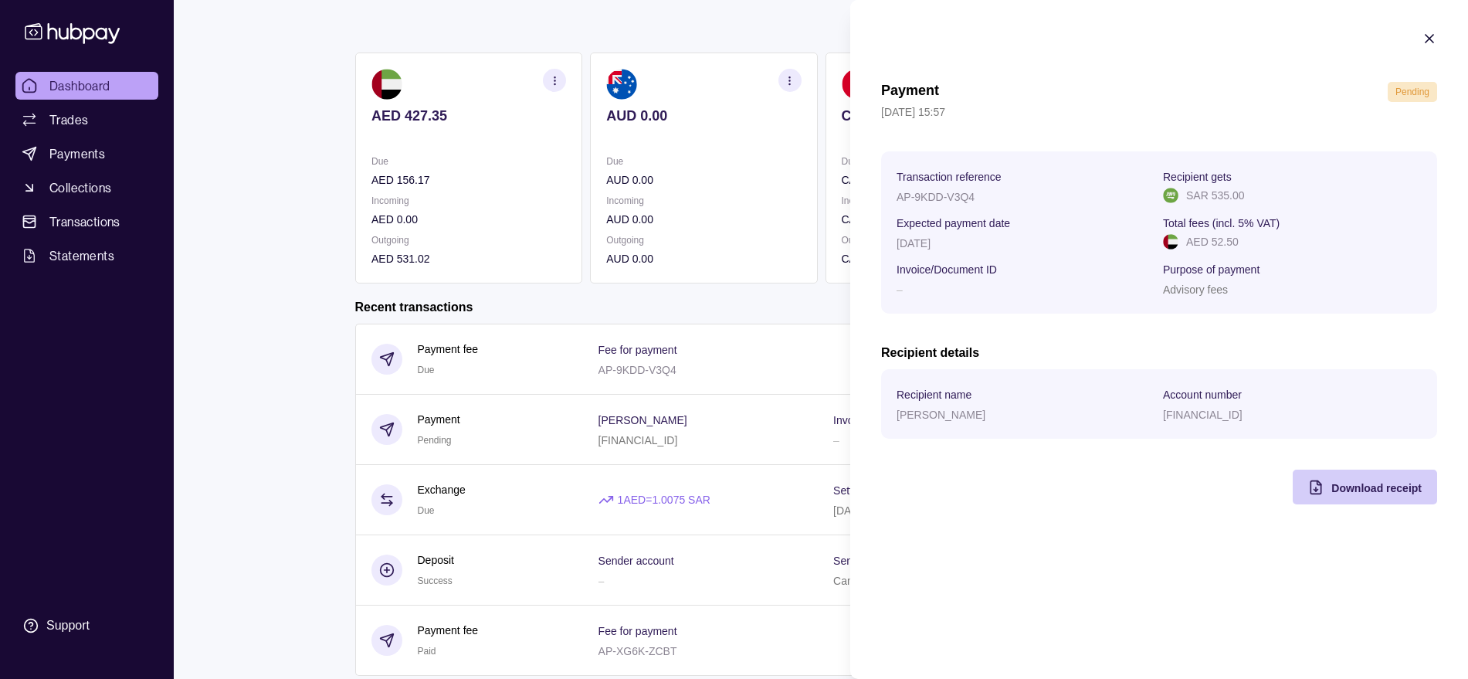
click at [1393, 478] on div "Download receipt" at bounding box center [1377, 487] width 90 height 19
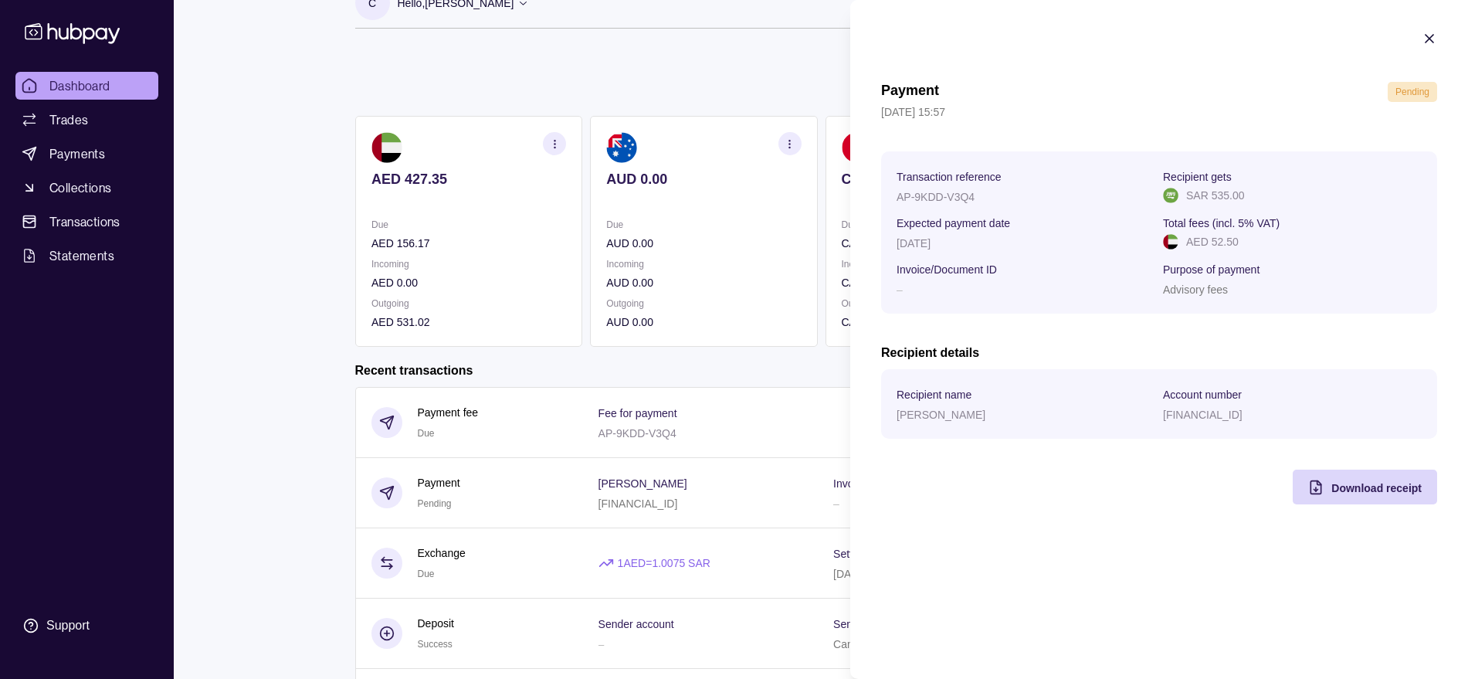
scroll to position [0, 0]
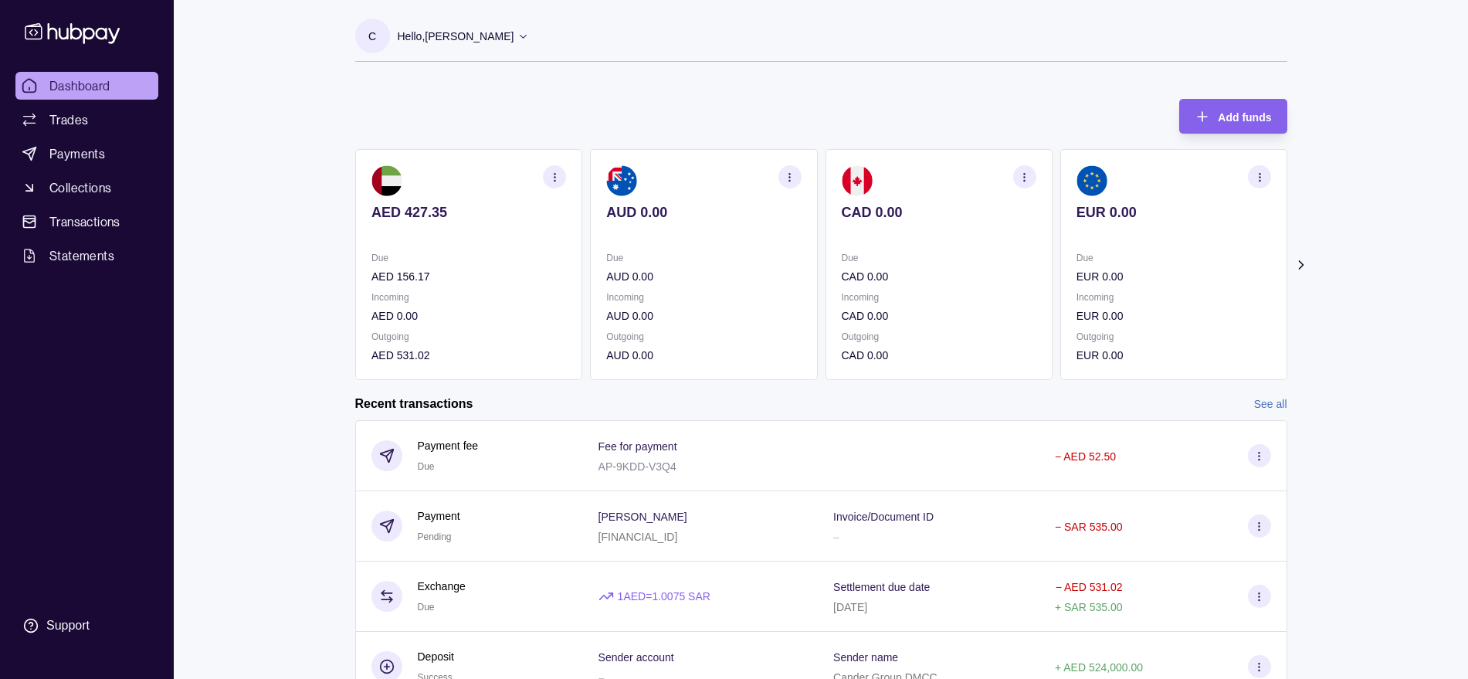
drag, startPoint x: 315, startPoint y: 257, endPoint x: 140, endPoint y: 120, distance: 222.3
click at [312, 255] on html "Dashboard Trades Payments Collections Transactions Statements Support C Hello, …" at bounding box center [734, 411] width 1468 height 822
click at [94, 88] on span "Dashboard" at bounding box center [79, 85] width 61 height 19
